Goal: Task Accomplishment & Management: Use online tool/utility

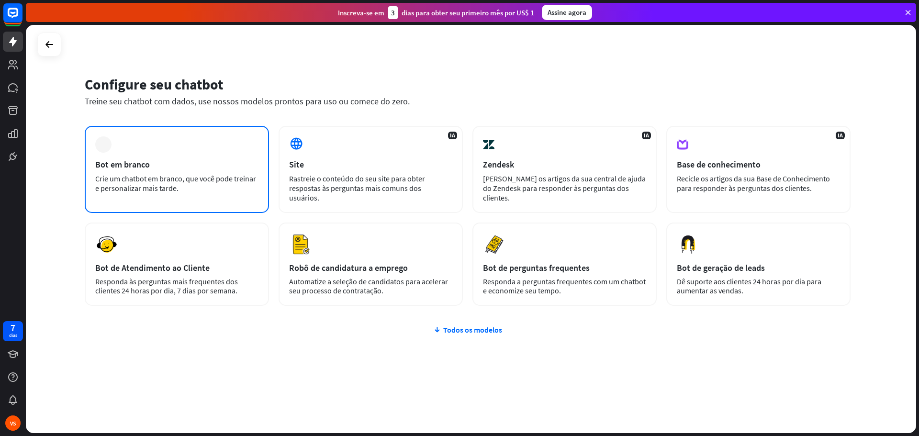
click at [180, 158] on div "mais Bot em branco Crie um chatbot em branco, que você pode treinar e personali…" at bounding box center [177, 169] width 184 height 87
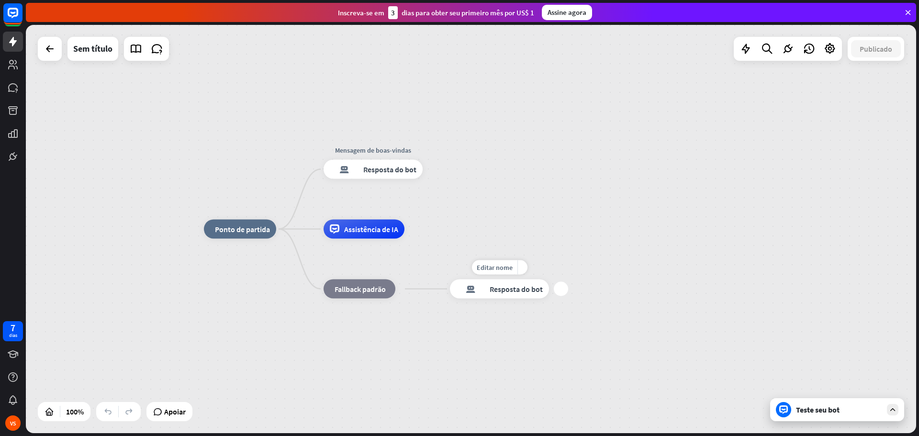
click at [504, 291] on font "Resposta do bot" at bounding box center [516, 289] width 53 height 10
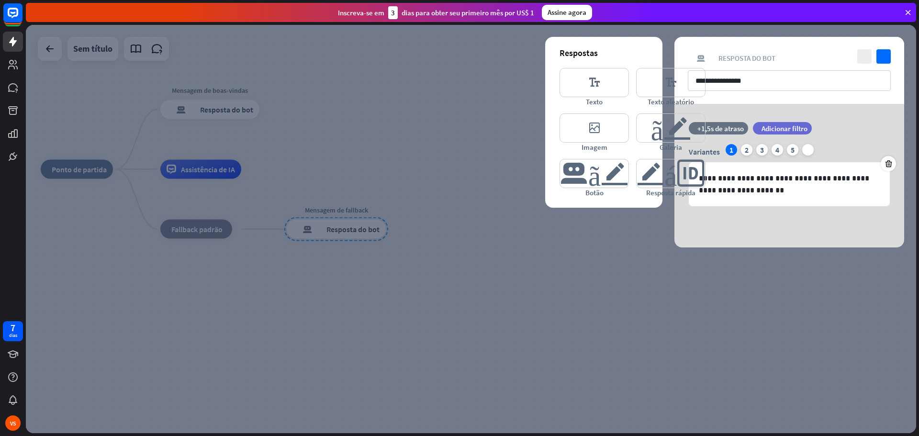
click at [910, 11] on icon at bounding box center [908, 12] width 9 height 9
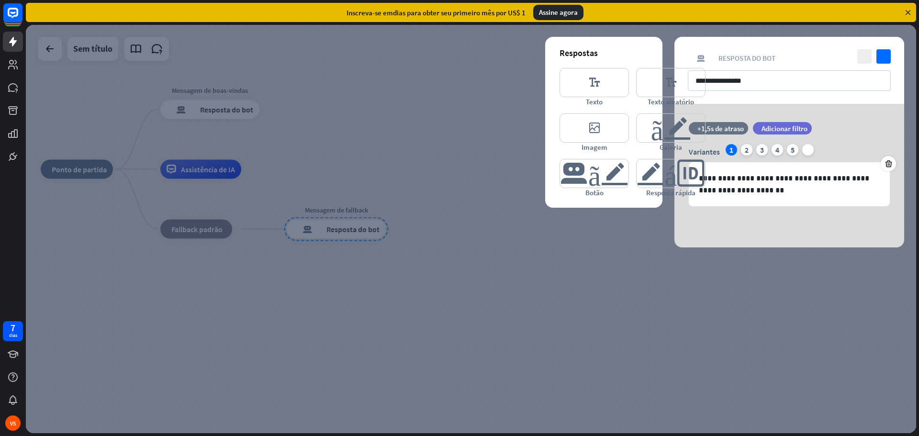
click at [34, 58] on div at bounding box center [471, 229] width 890 height 408
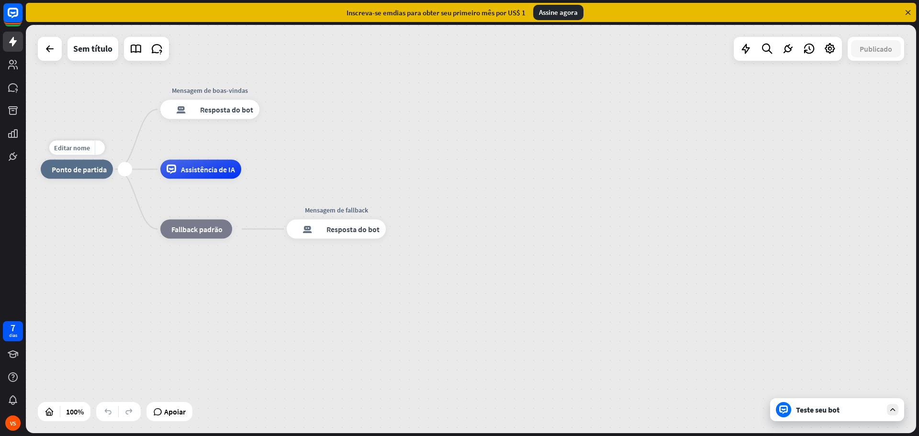
click at [85, 175] on div "casa_2 Ponto de partida" at bounding box center [77, 169] width 72 height 19
click at [93, 51] on font "Sem título" at bounding box center [92, 48] width 39 height 11
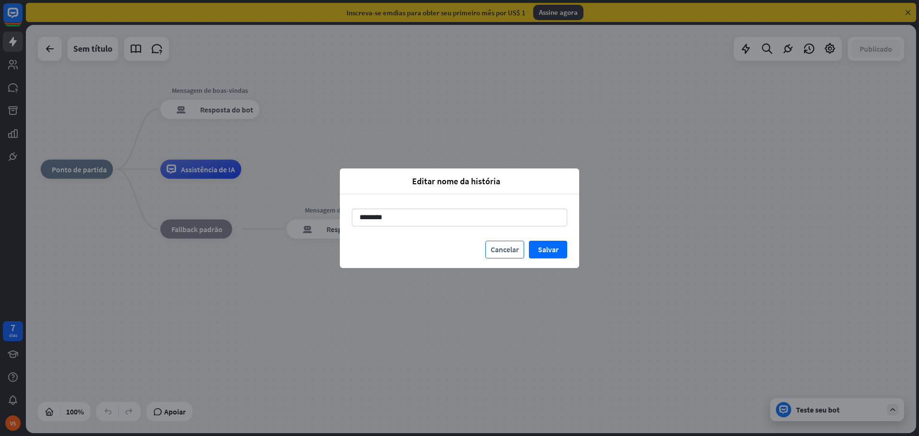
click at [491, 250] on font "Cancelar" at bounding box center [505, 250] width 28 height 10
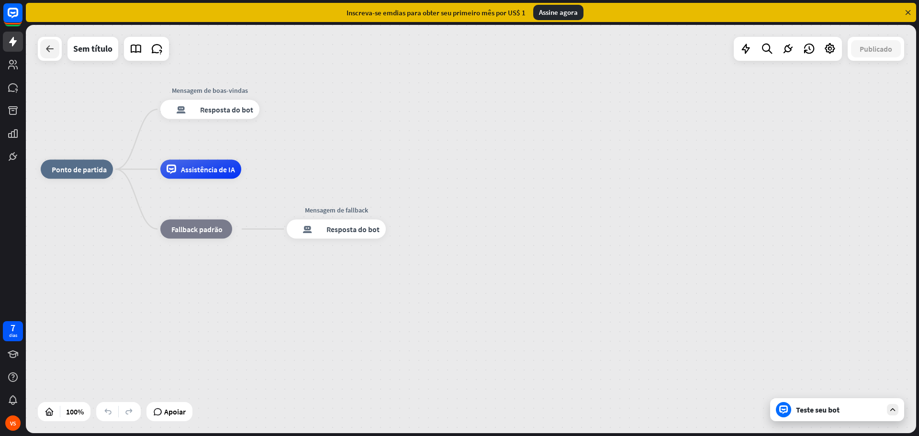
click at [46, 56] on div at bounding box center [49, 48] width 19 height 19
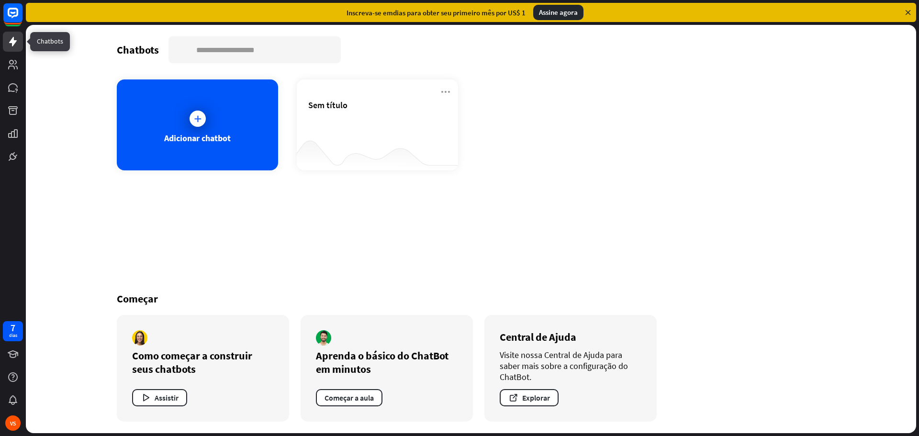
click at [12, 40] on icon at bounding box center [13, 42] width 8 height 10
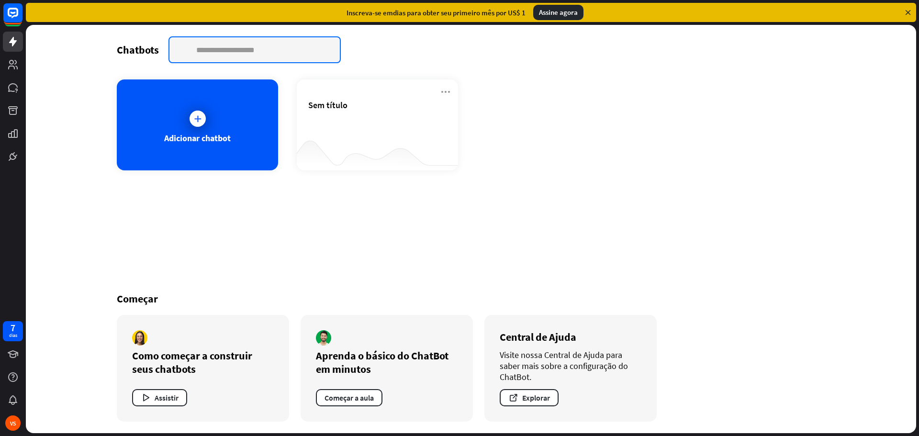
click at [217, 55] on input "text" at bounding box center [254, 49] width 170 height 25
